Goal: Task Accomplishment & Management: Manage account settings

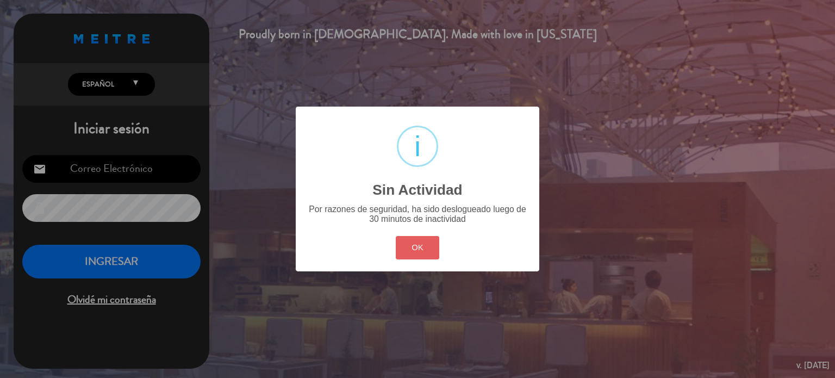
type input "[EMAIL_ADDRESS][DOMAIN_NAME]"
click at [426, 258] on button "OK" at bounding box center [418, 247] width 44 height 23
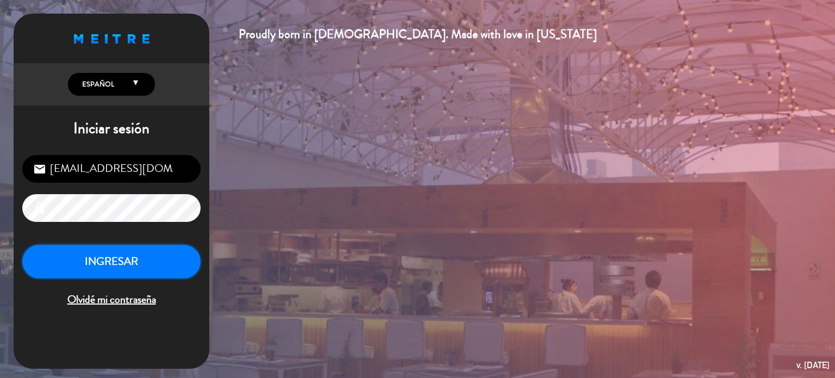
click at [124, 257] on button "INGRESAR" at bounding box center [111, 262] width 178 height 34
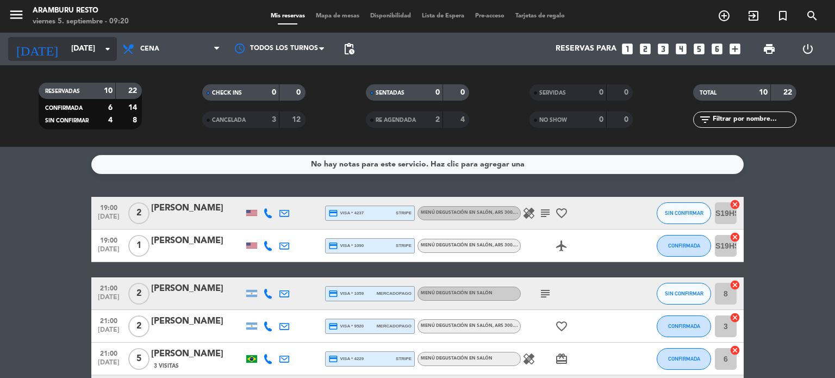
click at [72, 52] on input "[DATE]" at bounding box center [117, 49] width 103 height 20
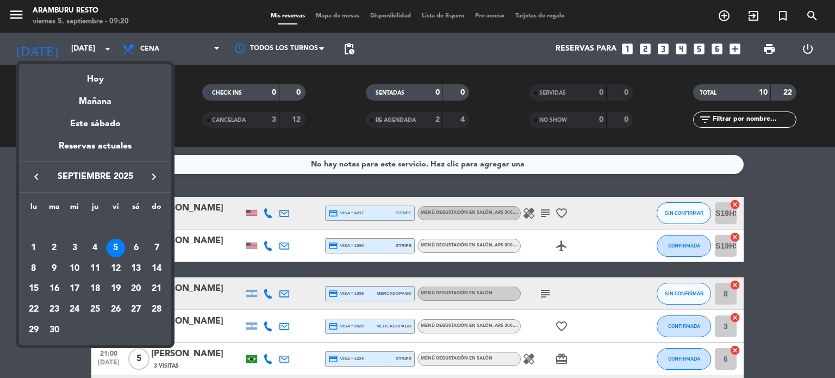
click at [154, 174] on icon "keyboard_arrow_right" at bounding box center [153, 176] width 13 height 13
click at [53, 326] on div "28" at bounding box center [54, 330] width 18 height 18
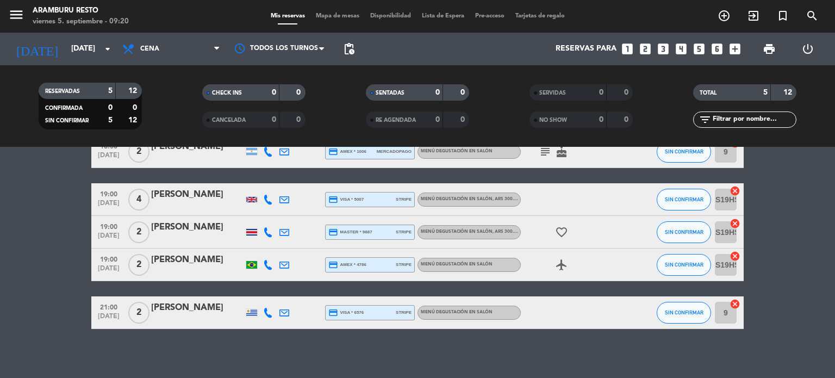
scroll to position [66, 0]
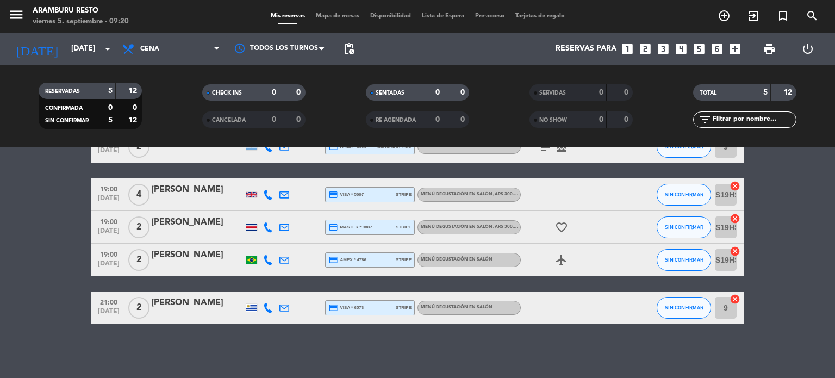
click at [11, 339] on div "No hay notas para este servicio. Haz clic para agregar una 18:30 [DATE] 2 [PERS…" at bounding box center [417, 262] width 835 height 231
click at [76, 58] on input "[DATE]" at bounding box center [117, 49] width 103 height 20
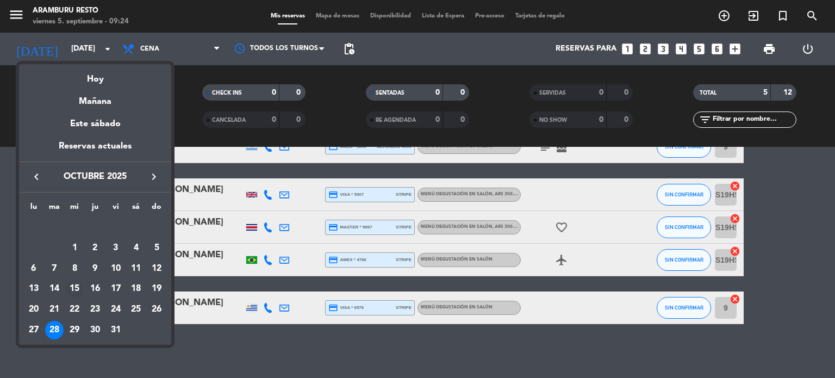
click at [76, 287] on div "15" at bounding box center [74, 288] width 18 height 18
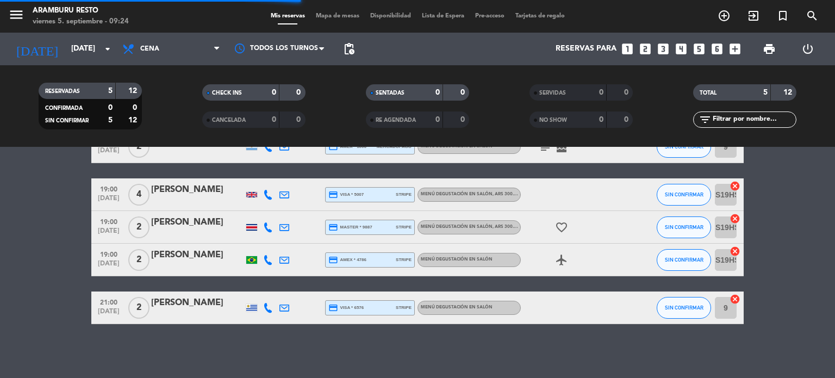
scroll to position [0, 0]
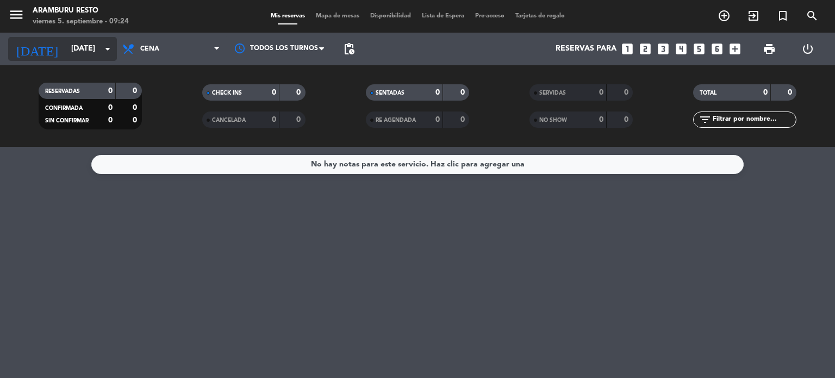
click at [75, 51] on input "[DATE]" at bounding box center [117, 49] width 103 height 20
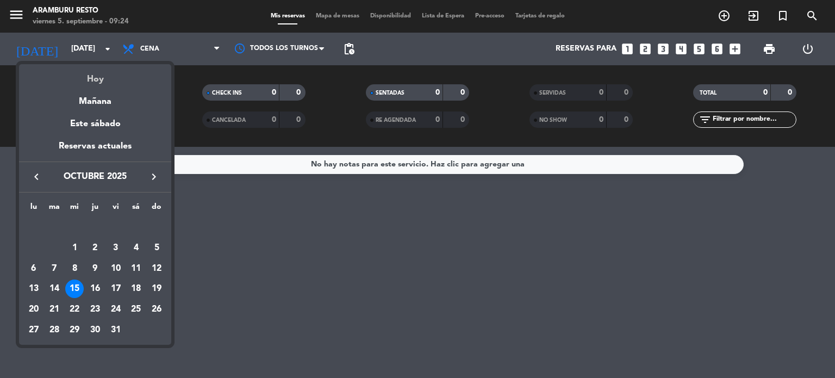
click at [93, 82] on div "Hoy" at bounding box center [95, 75] width 152 height 22
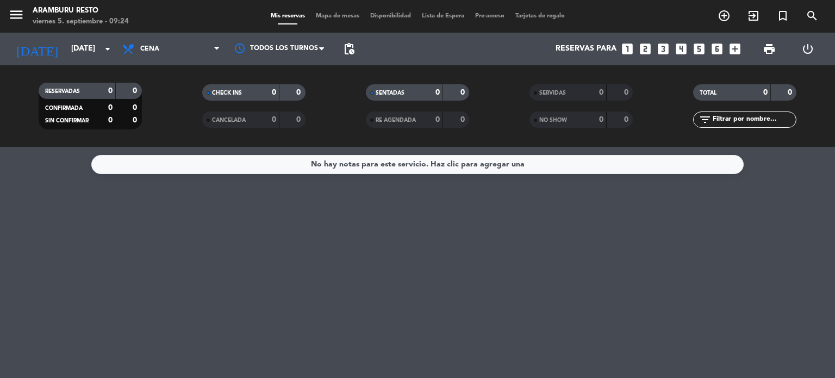
type input "[DATE]"
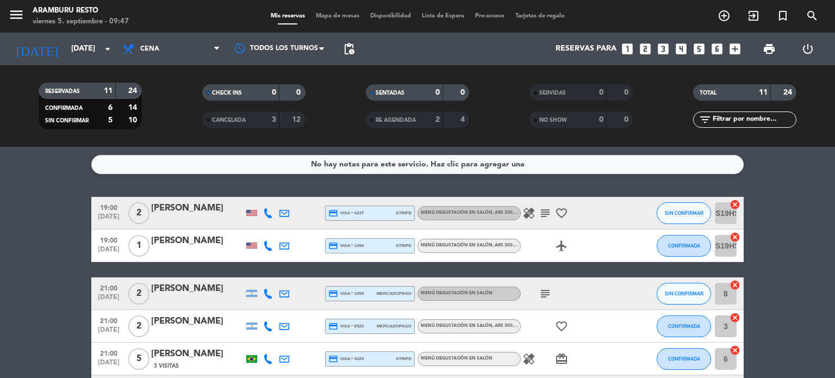
drag, startPoint x: 85, startPoint y: 216, endPoint x: 96, endPoint y: 212, distance: 11.0
click at [96, 212] on span "19:00" at bounding box center [108, 207] width 27 height 12
click at [529, 208] on icon "healing" at bounding box center [528, 213] width 13 height 13
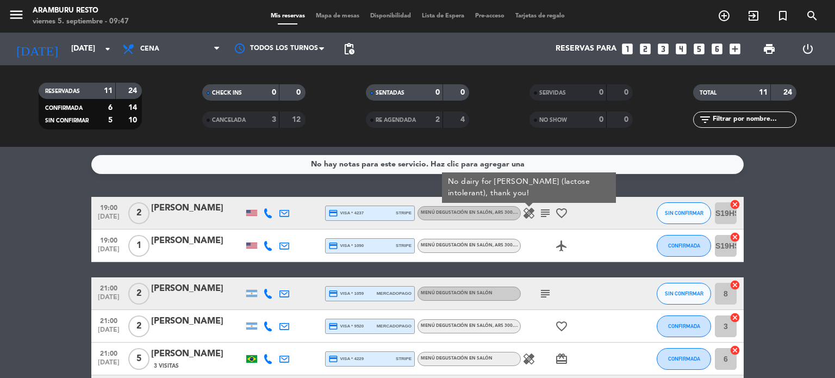
click at [543, 212] on icon "subject" at bounding box center [545, 213] width 13 height 13
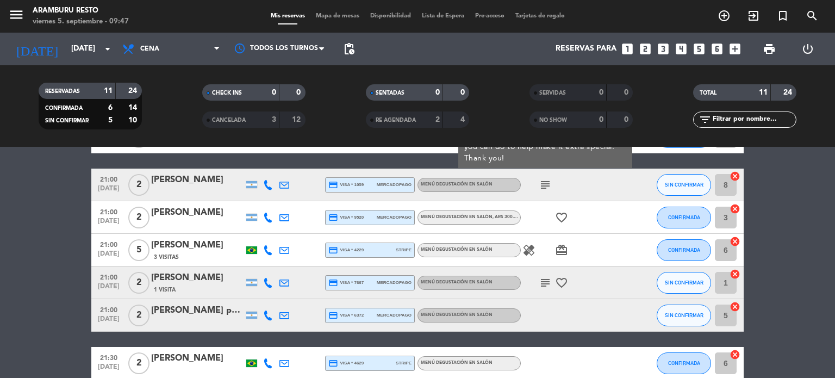
click at [109, 193] on span "[DATE]" at bounding box center [108, 191] width 27 height 12
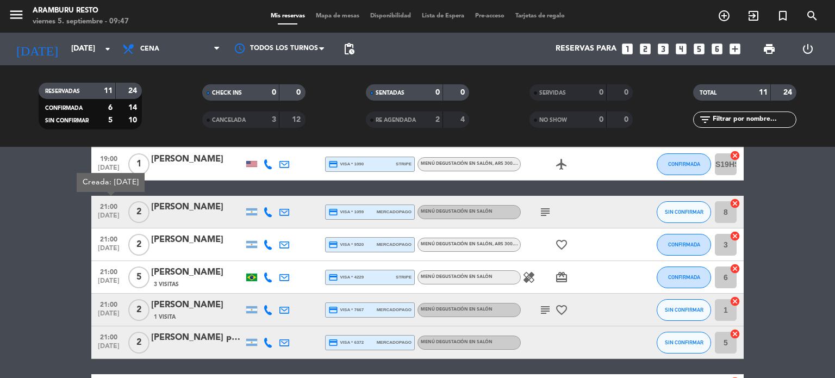
scroll to position [54, 0]
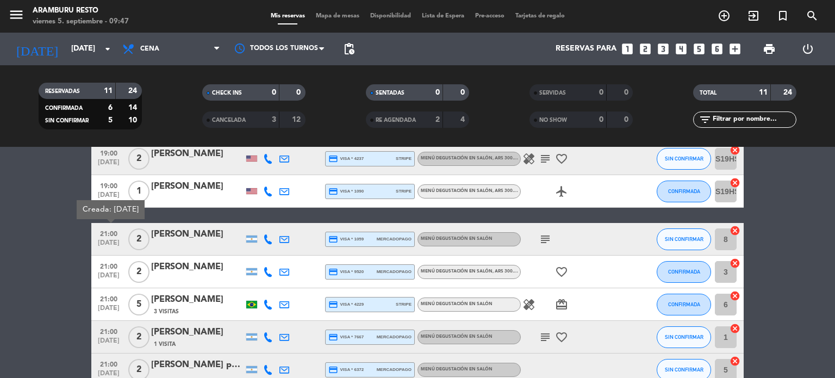
click at [2, 278] on bookings-row "19:00 [DATE] 2 [PERSON_NAME] credit_card visa * 4237 stripe Menú degustación en…" at bounding box center [417, 336] width 835 height 389
click at [546, 241] on icon "subject" at bounding box center [545, 239] width 13 height 13
click at [201, 239] on div "[PERSON_NAME]" at bounding box center [197, 234] width 92 height 14
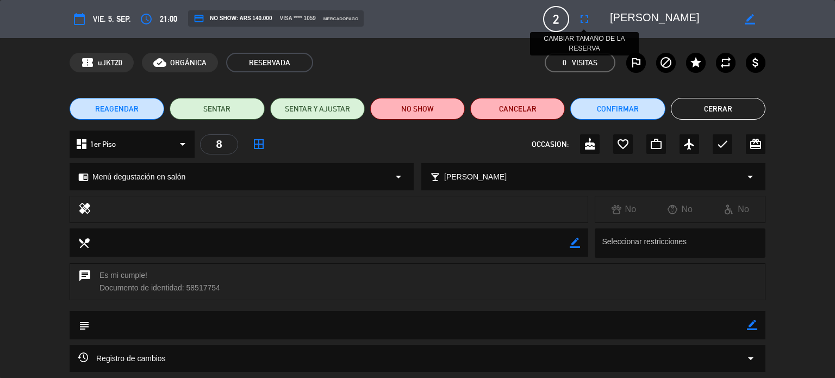
click at [588, 18] on icon "fullscreen" at bounding box center [584, 18] width 13 height 13
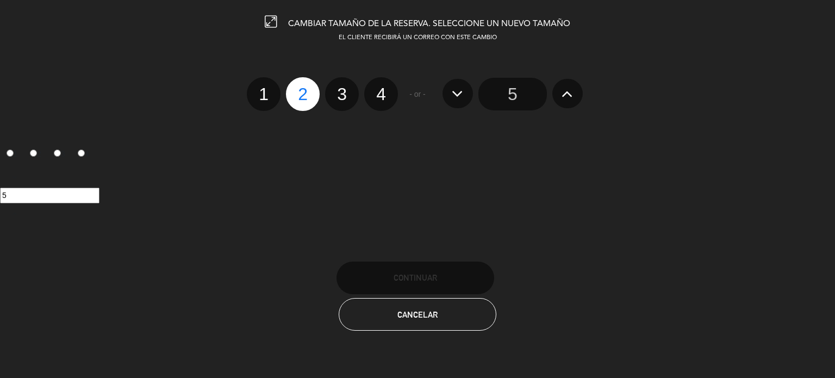
click at [342, 95] on label "3" at bounding box center [342, 94] width 34 height 34
click at [342, 88] on input "3" at bounding box center [340, 84] width 7 height 7
radio input "true"
radio input "false"
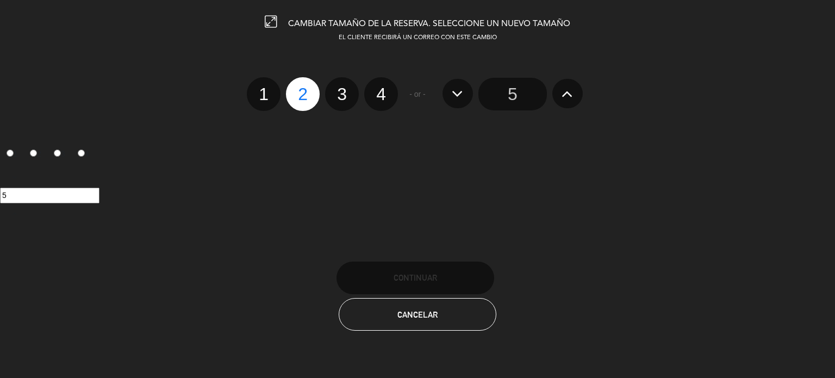
radio input "false"
radio input "true"
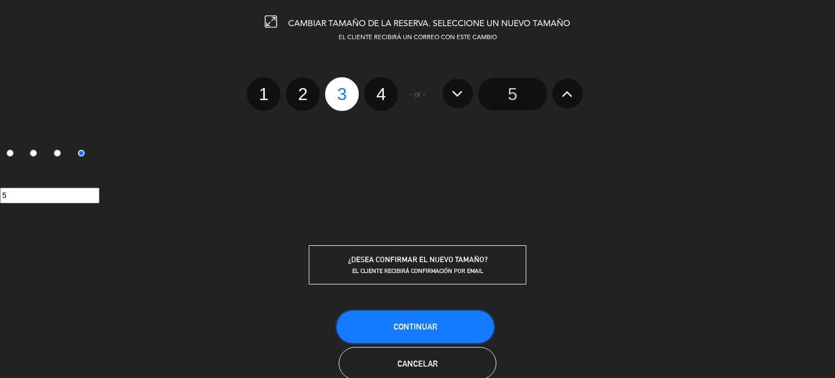
click at [428, 317] on button "Continuar" at bounding box center [415, 326] width 158 height 33
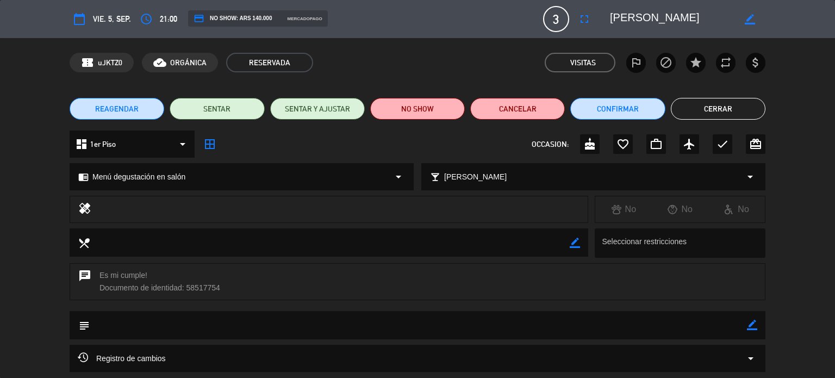
click at [726, 108] on button "Cerrar" at bounding box center [718, 109] width 95 height 22
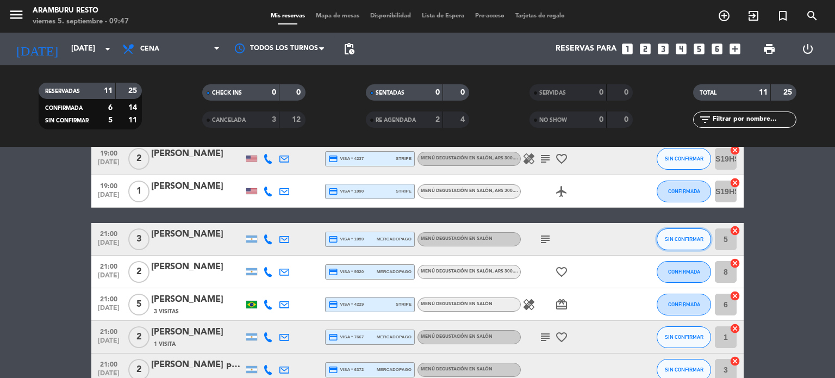
click at [680, 229] on button "SIN CONFIRMAR" at bounding box center [683, 239] width 54 height 22
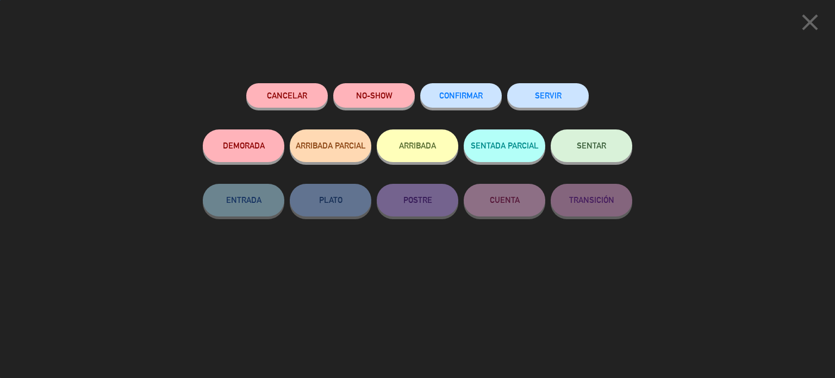
click at [463, 89] on button "CONFIRMAR" at bounding box center [461, 95] width 82 height 24
